Goal: Task Accomplishment & Management: Complete application form

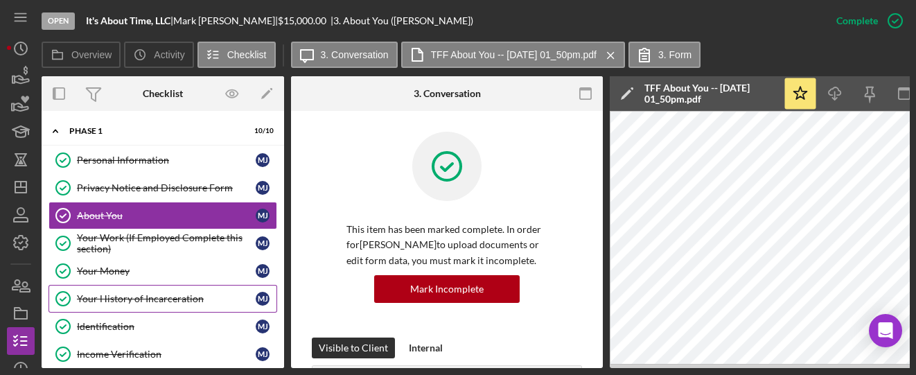
scroll to position [462, 0]
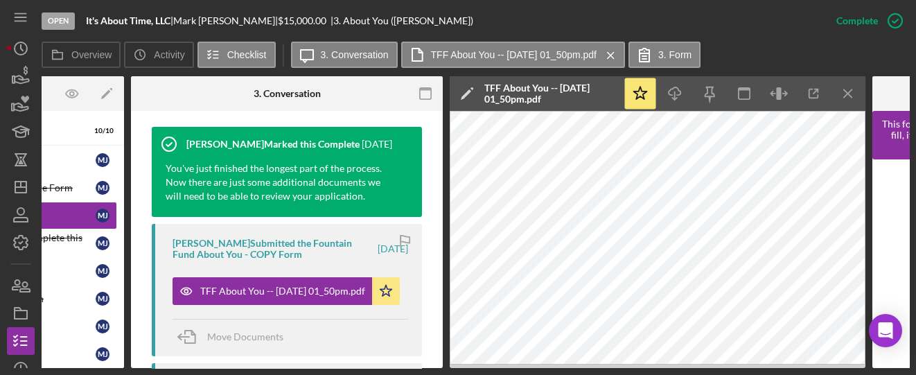
drag, startPoint x: 281, startPoint y: 368, endPoint x: 155, endPoint y: 360, distance: 126.4
click at [155, 357] on div "Open It's About Time, LLC | [PERSON_NAME] | $15,000.00 | 3. About You ([PERSON_…" at bounding box center [458, 187] width 916 height 375
click at [811, 95] on icon "button" at bounding box center [813, 93] width 31 height 31
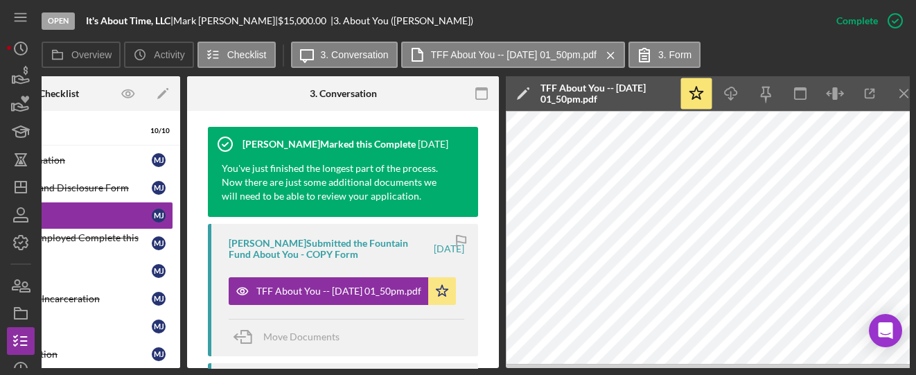
scroll to position [0, 0]
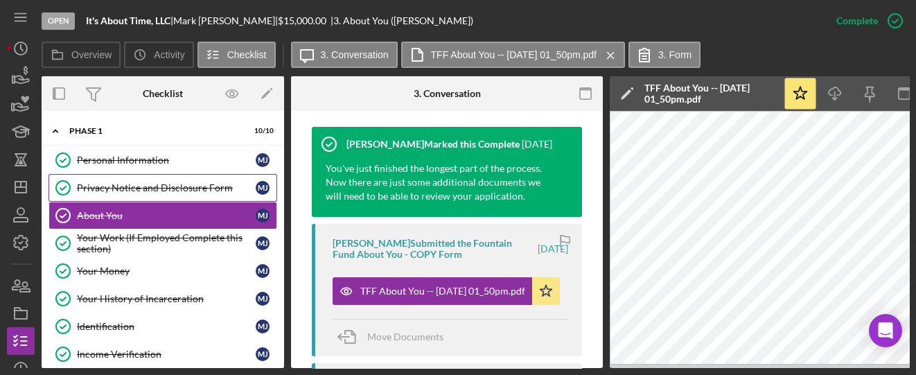
click at [100, 186] on div "Privacy Notice and Disclosure Form" at bounding box center [166, 187] width 179 height 11
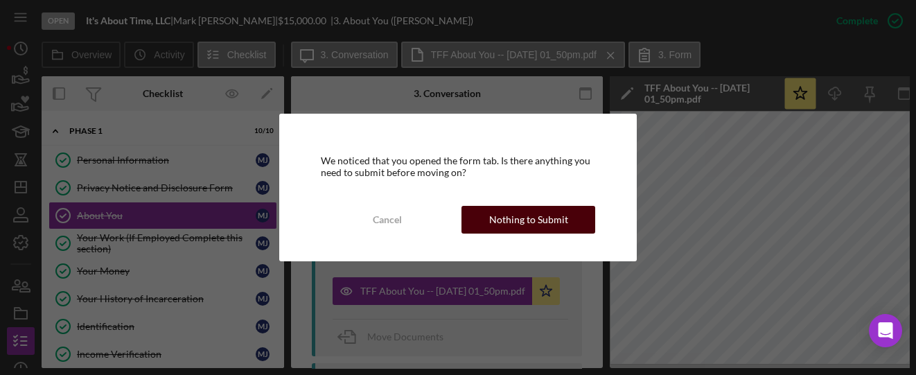
click at [502, 213] on div "Nothing to Submit" at bounding box center [528, 220] width 79 height 28
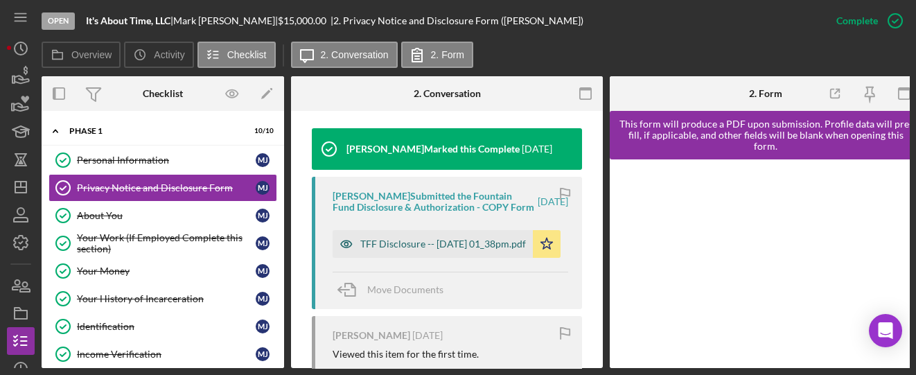
scroll to position [462, 0]
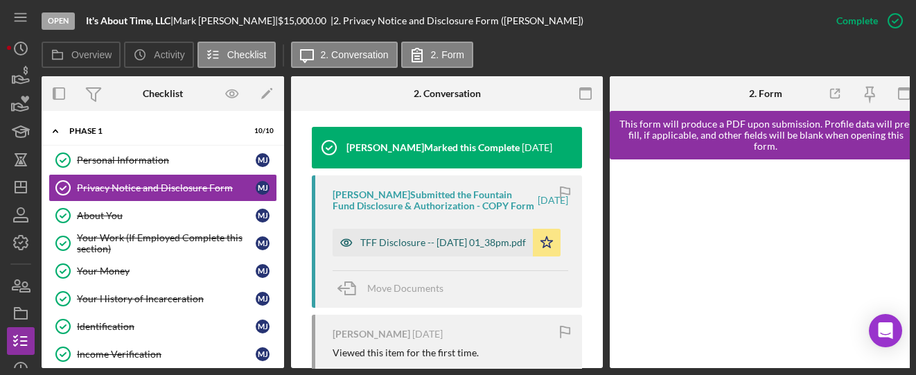
click at [426, 229] on div "TFF Disclosure -- [DATE] 01_38pm.pdf" at bounding box center [433, 243] width 200 height 28
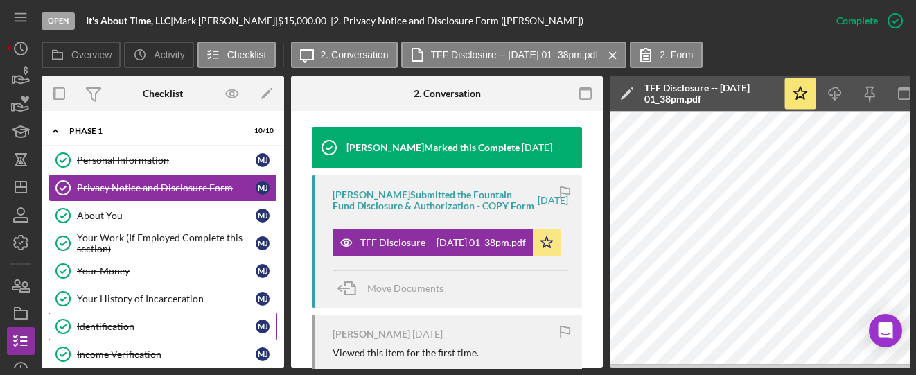
click at [96, 326] on div "Identification" at bounding box center [166, 326] width 179 height 11
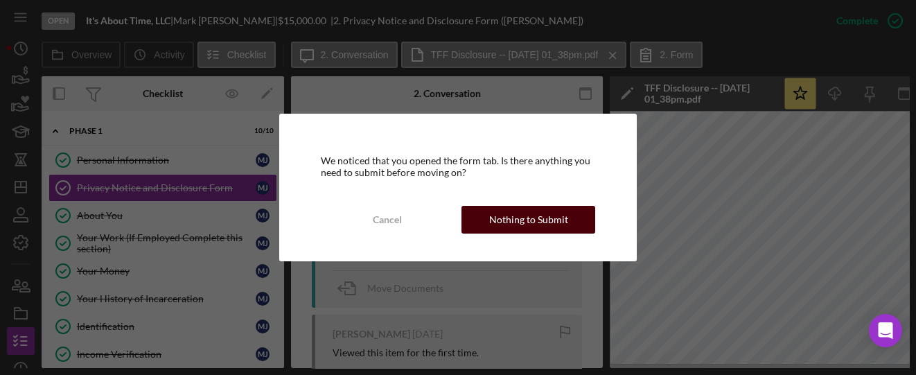
click at [506, 223] on div "Nothing to Submit" at bounding box center [528, 220] width 79 height 28
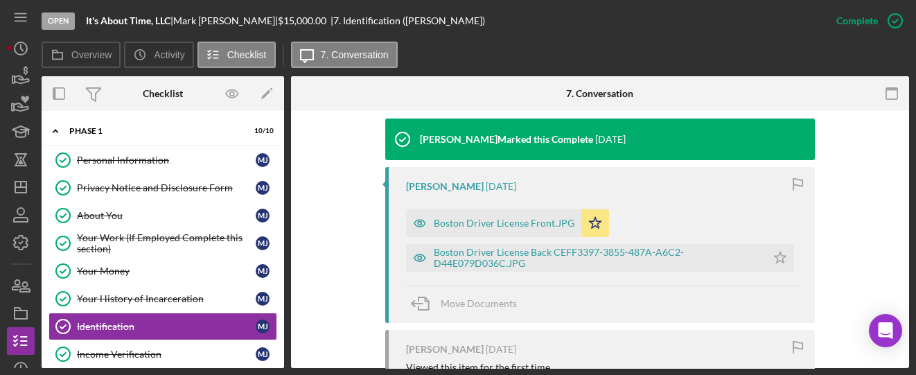
scroll to position [462, 0]
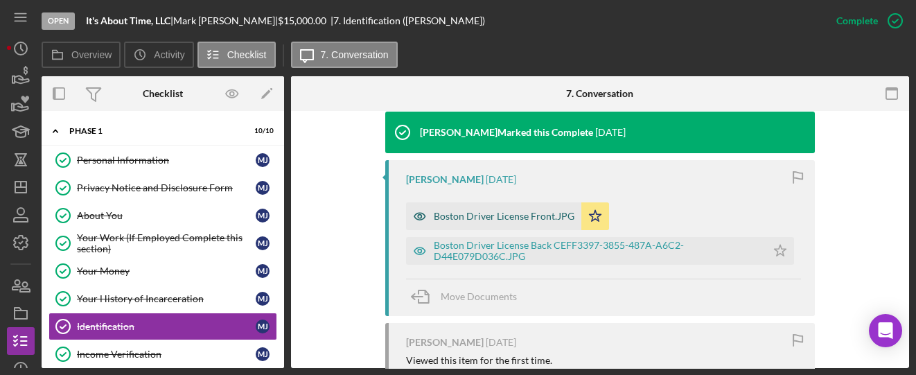
click at [486, 217] on div "Boston Driver License Front.JPG" at bounding box center [504, 216] width 141 height 11
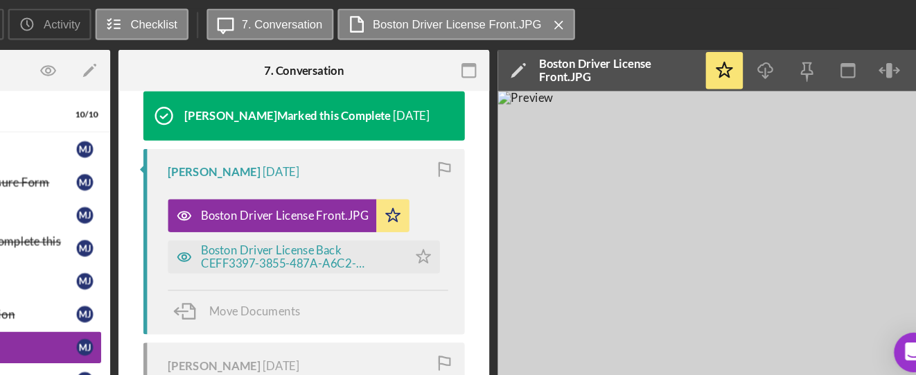
scroll to position [0, 74]
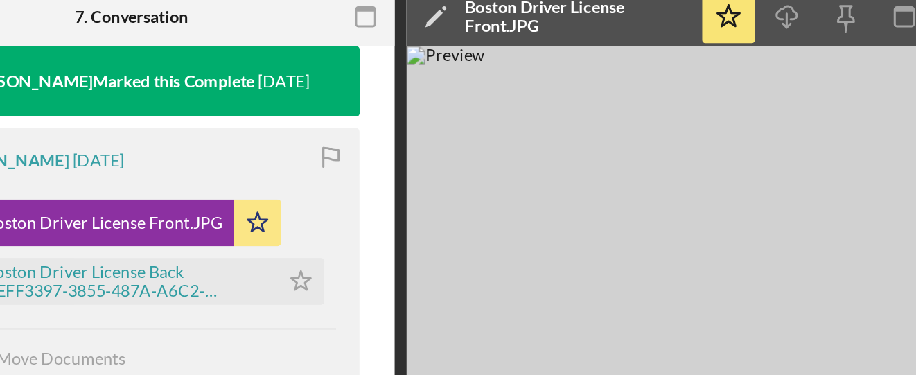
click at [762, 163] on img at bounding box center [744, 239] width 416 height 257
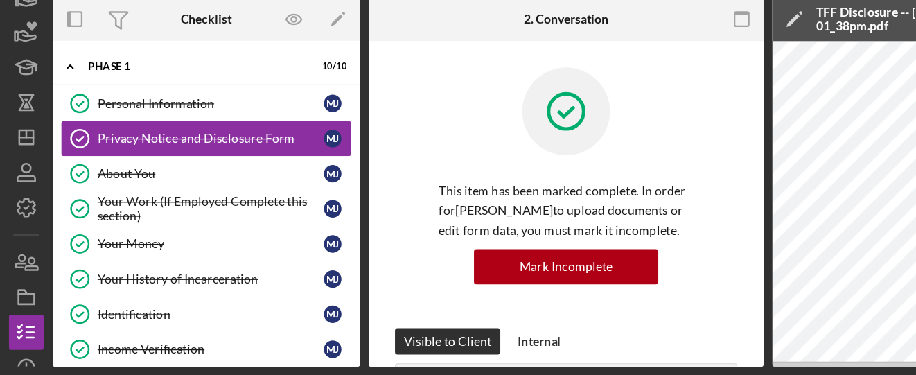
click at [143, 191] on div "Privacy Notice and Disclosure Form" at bounding box center [166, 187] width 179 height 11
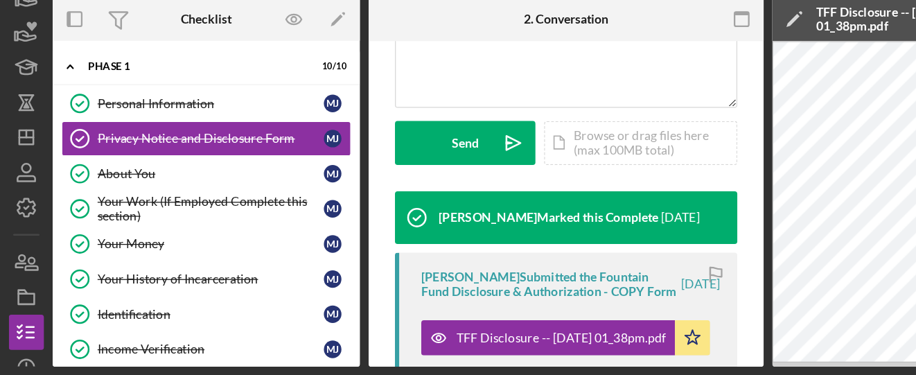
scroll to position [365, 0]
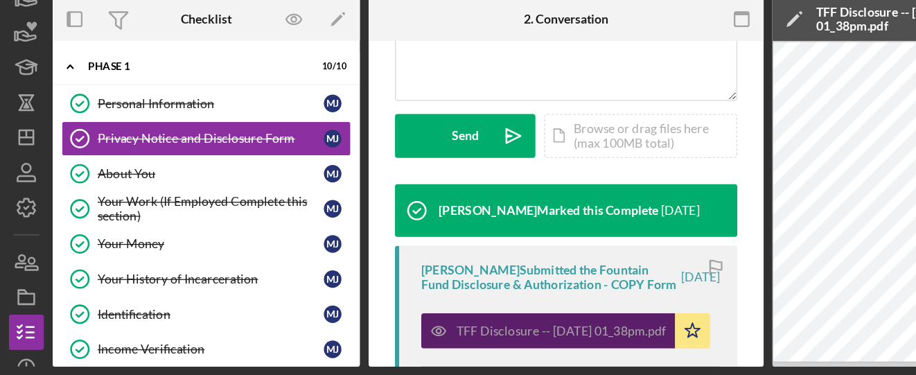
click at [411, 339] on div "TFF Disclosure -- [DATE] 01_38pm.pdf" at bounding box center [443, 339] width 166 height 11
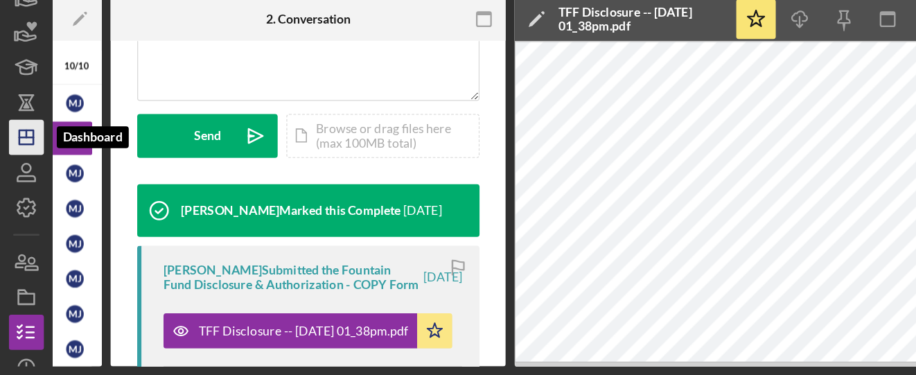
click at [10, 182] on icon "Icon/Dashboard" at bounding box center [20, 187] width 35 height 35
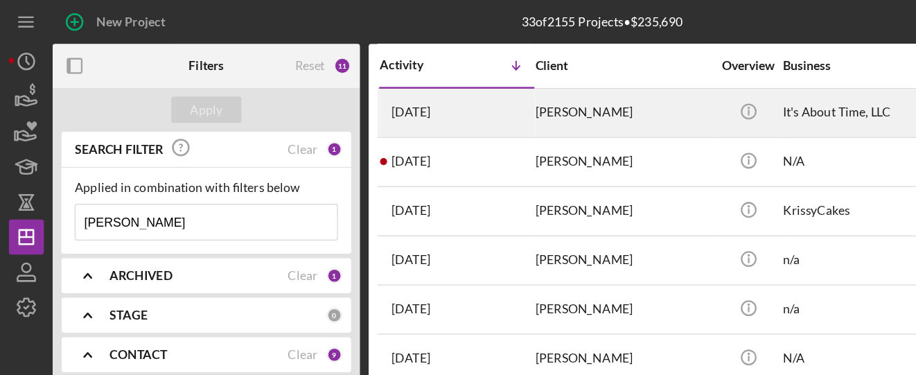
click at [424, 87] on div "[PERSON_NAME]" at bounding box center [492, 89] width 139 height 37
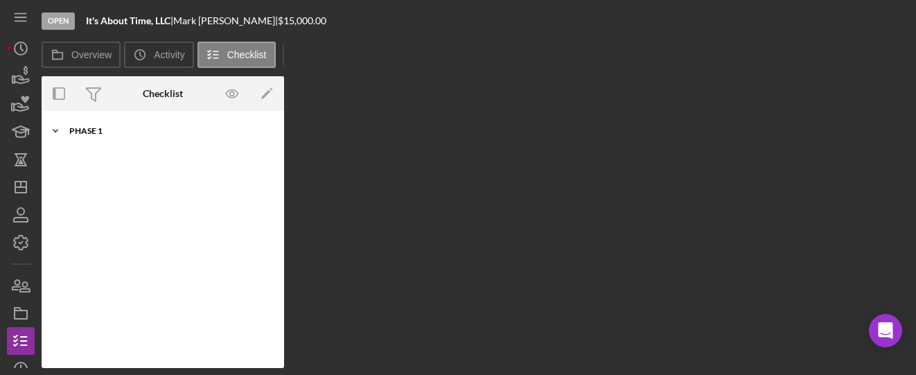
click at [90, 137] on div "Icon/Expander Phase 1 10 / 10" at bounding box center [163, 131] width 243 height 28
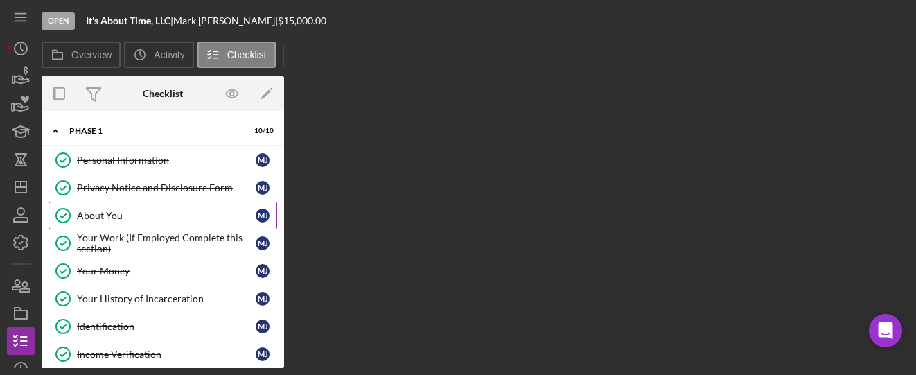
click at [121, 210] on div "About You" at bounding box center [166, 215] width 179 height 11
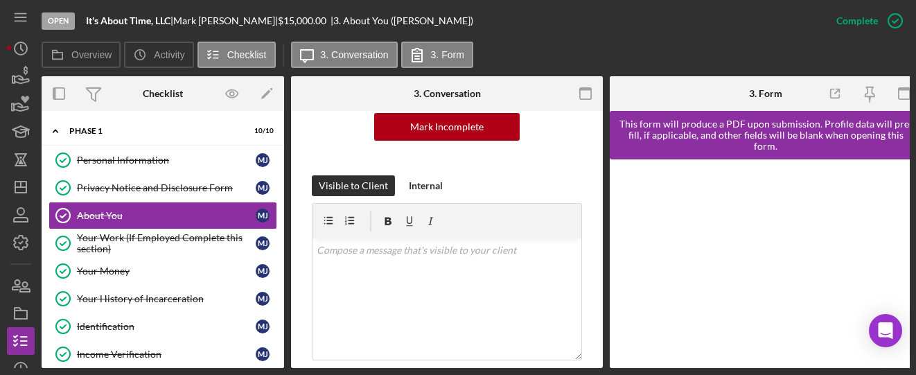
scroll to position [462, 0]
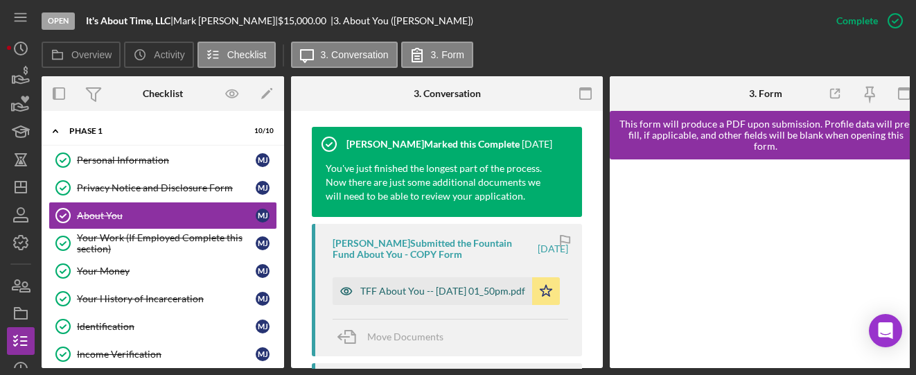
click at [432, 286] on div "TFF About You -- [DATE] 01_50pm.pdf" at bounding box center [442, 291] width 165 height 11
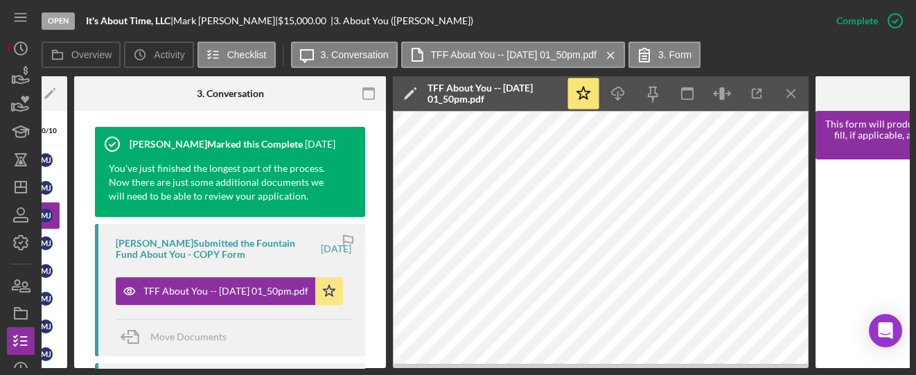
scroll to position [0, 237]
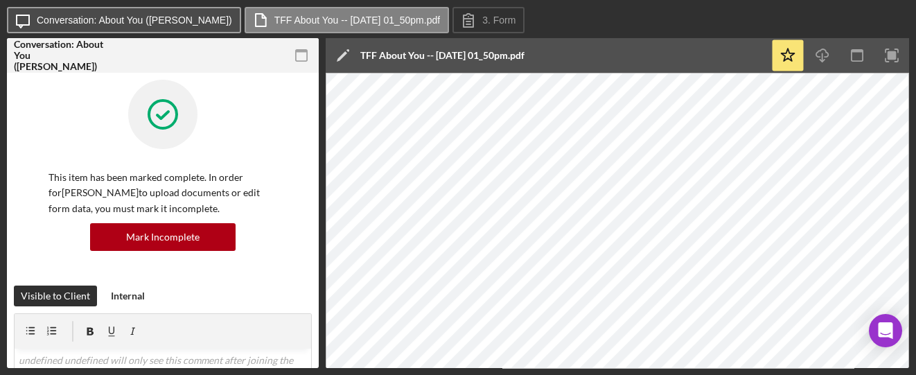
click at [148, 17] on label "Conversation: About You ([PERSON_NAME])" at bounding box center [134, 20] width 195 height 11
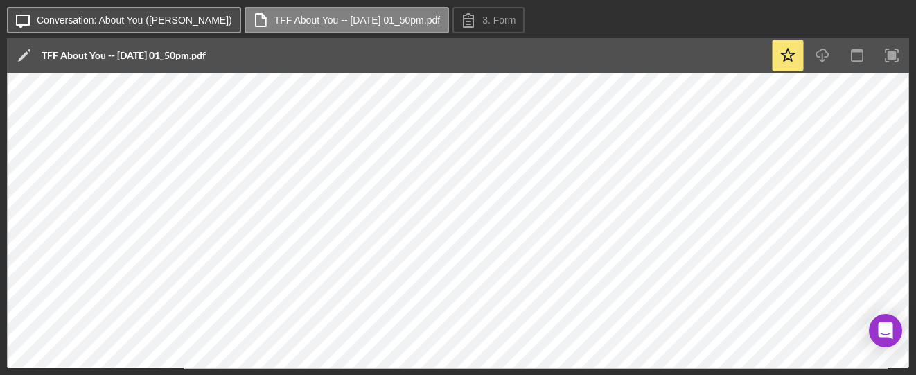
click at [116, 22] on label "Conversation: About You ([PERSON_NAME])" at bounding box center [134, 20] width 195 height 11
